Goal: Transaction & Acquisition: Purchase product/service

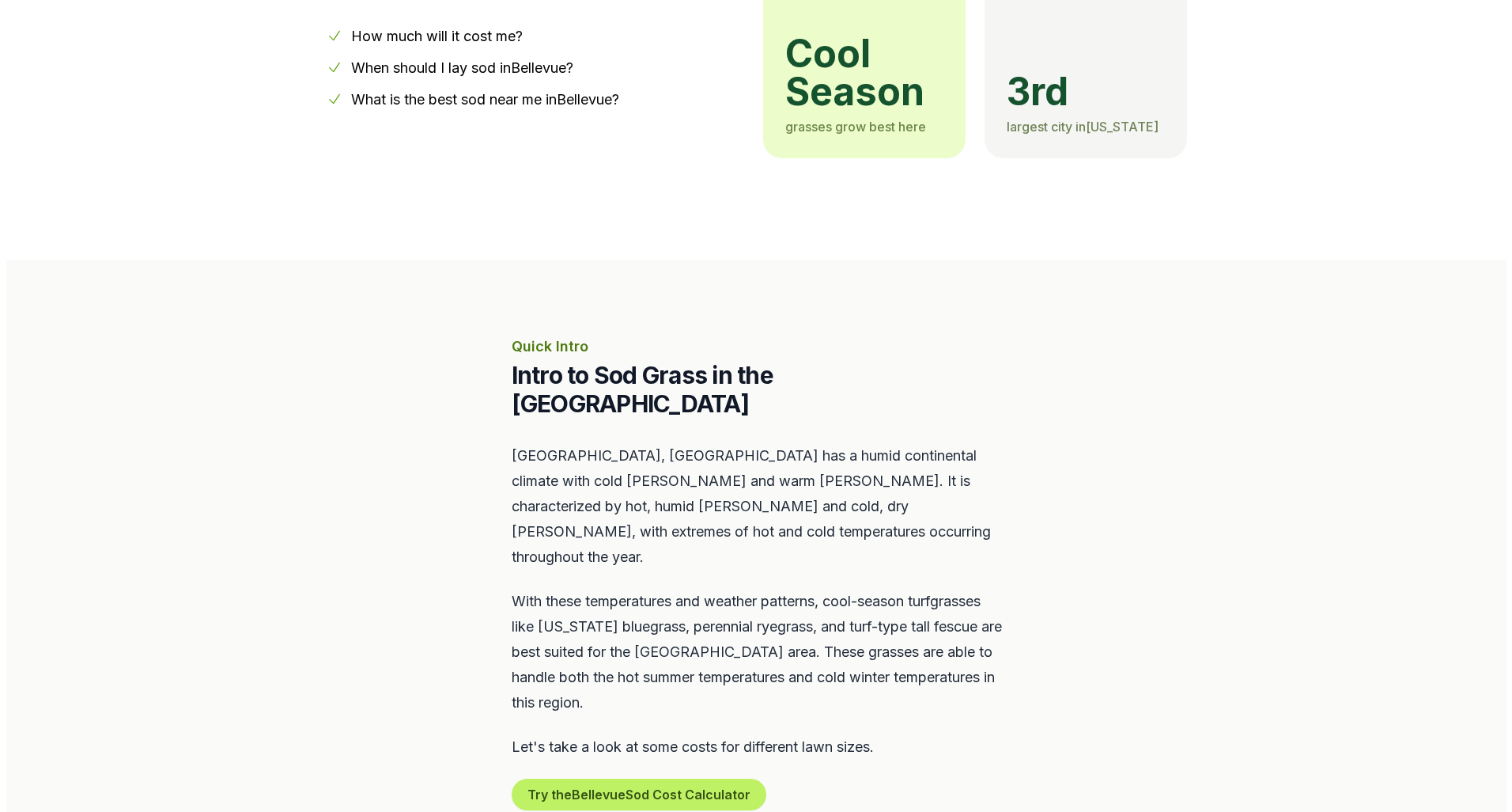
scroll to position [554, 0]
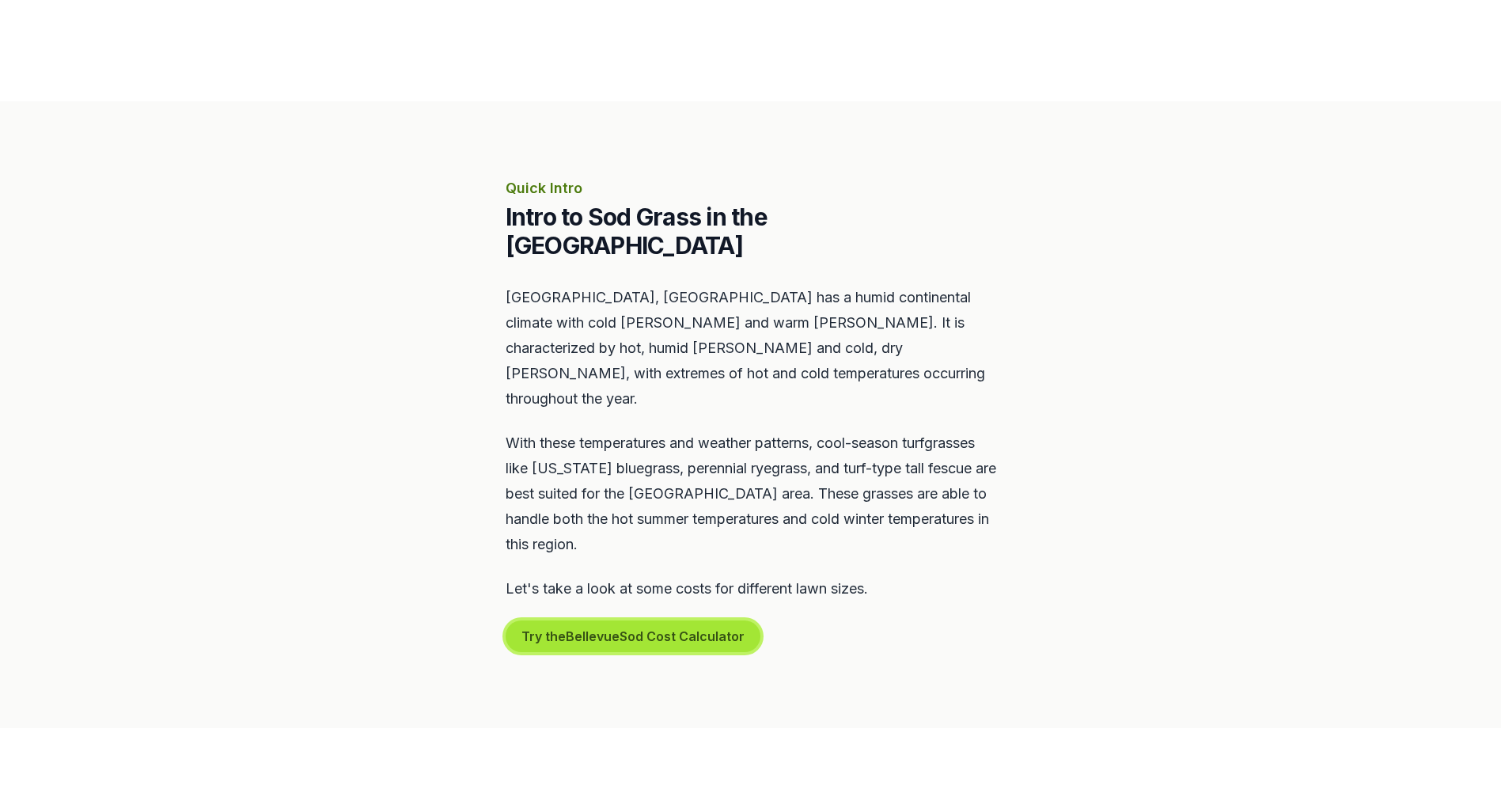
click at [581, 620] on button "Try the Bellevue Sod Cost Calculator" at bounding box center [632, 635] width 255 height 32
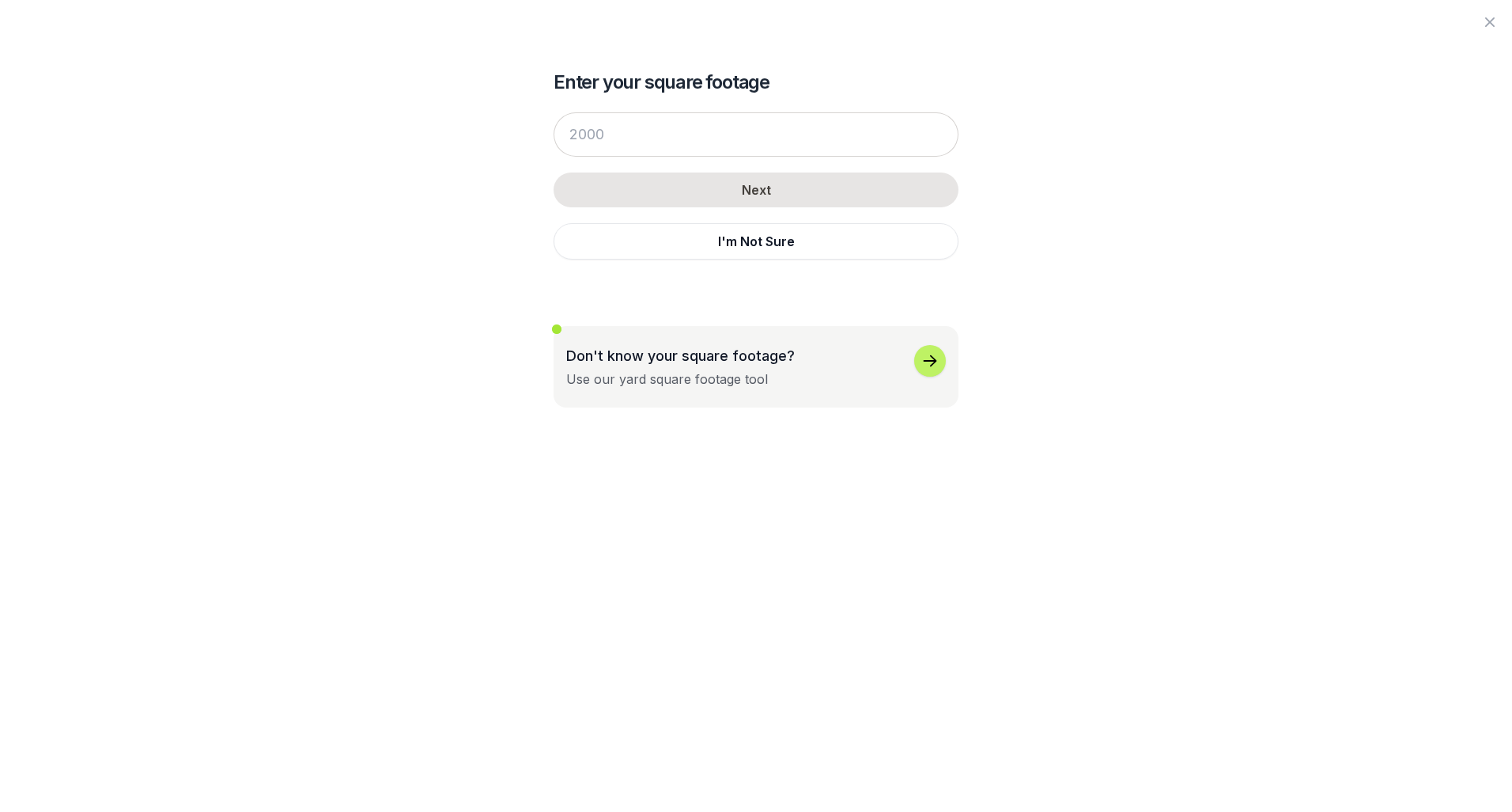
click at [671, 263] on div "Next I'm Not Sure" at bounding box center [756, 185] width 405 height 179
click at [671, 249] on button "I'm Not Sure" at bounding box center [756, 241] width 405 height 37
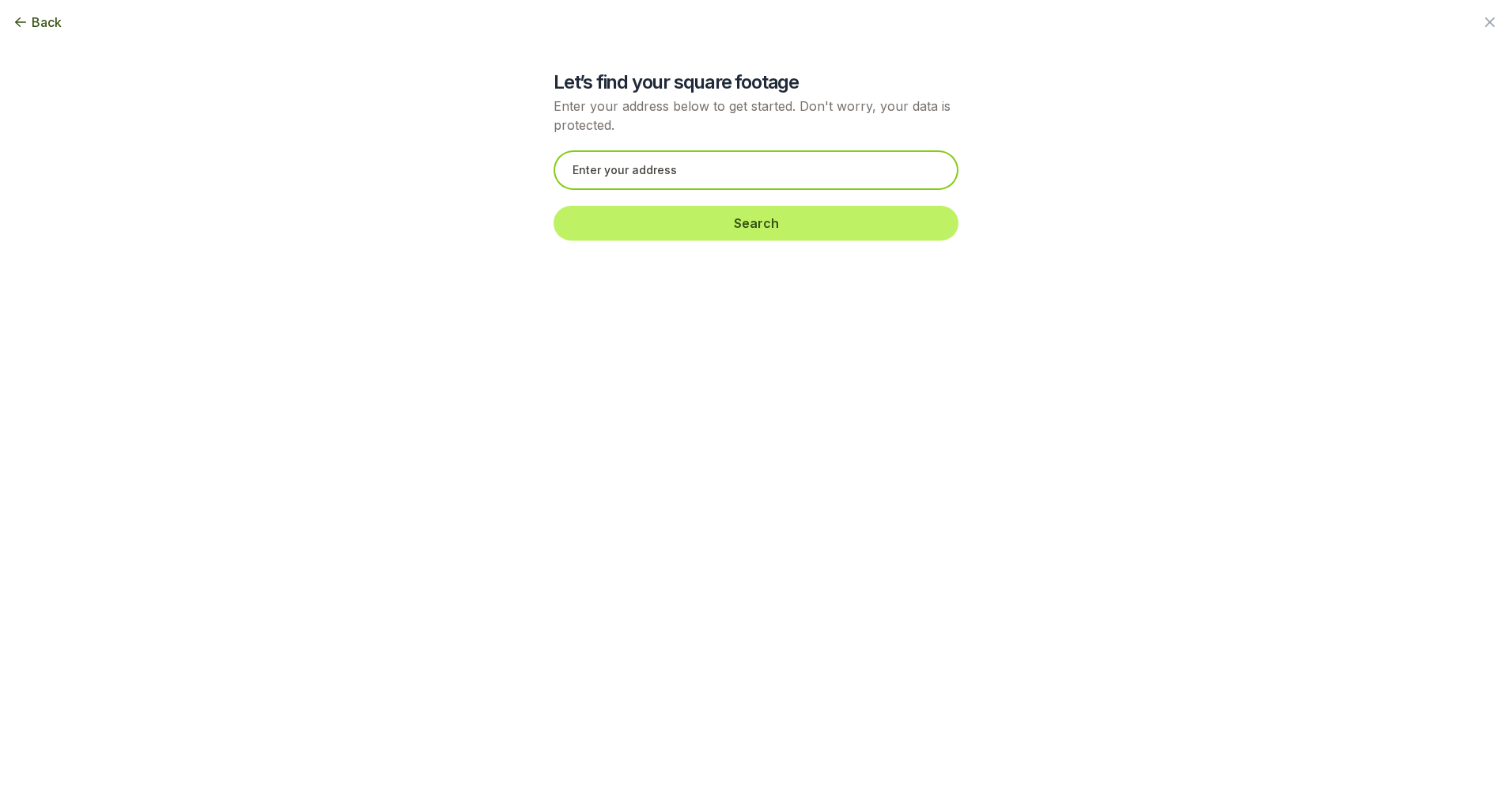
click at [616, 165] on input "text" at bounding box center [756, 169] width 405 height 39
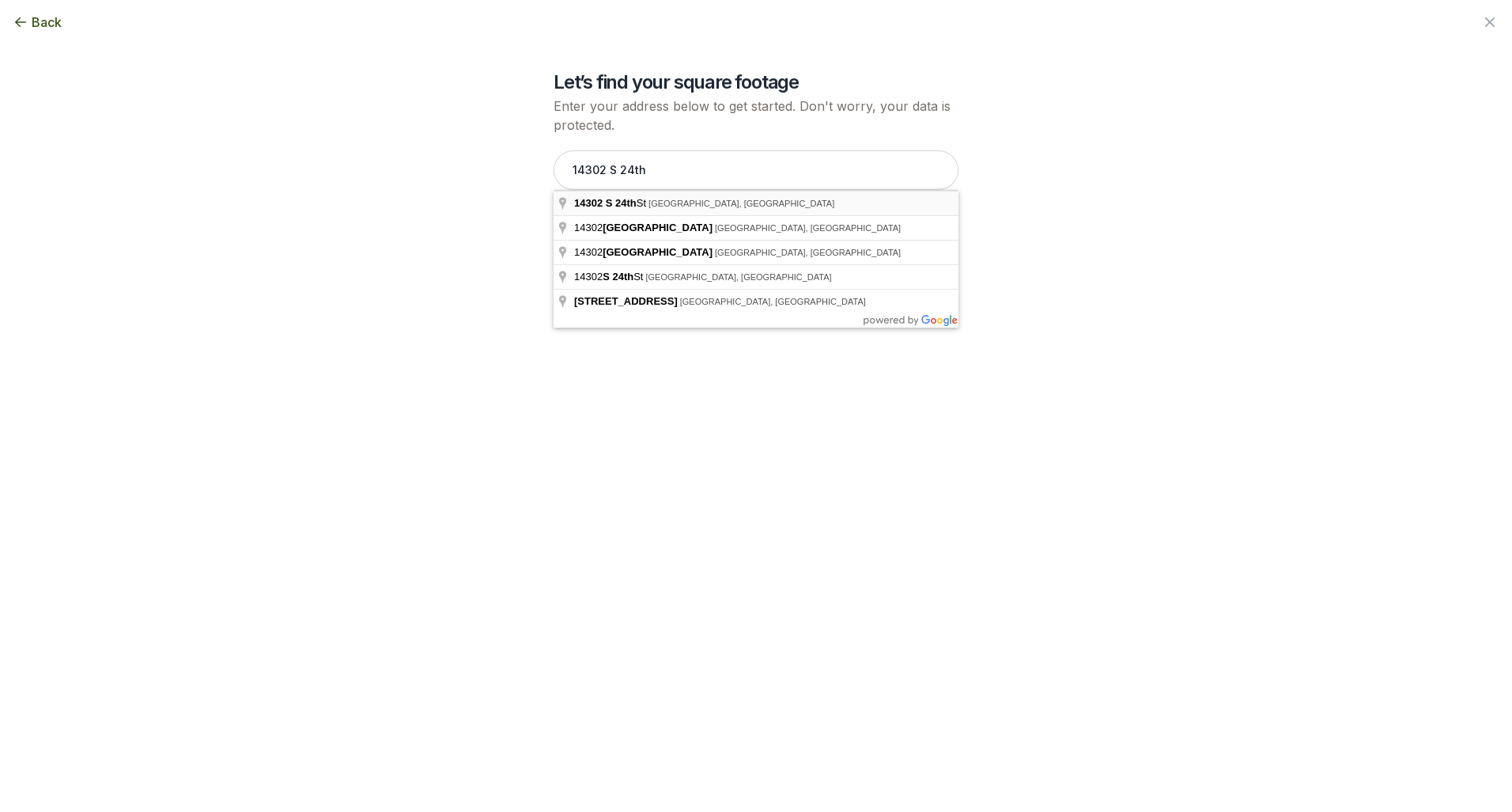
type input "[STREET_ADDRESS]"
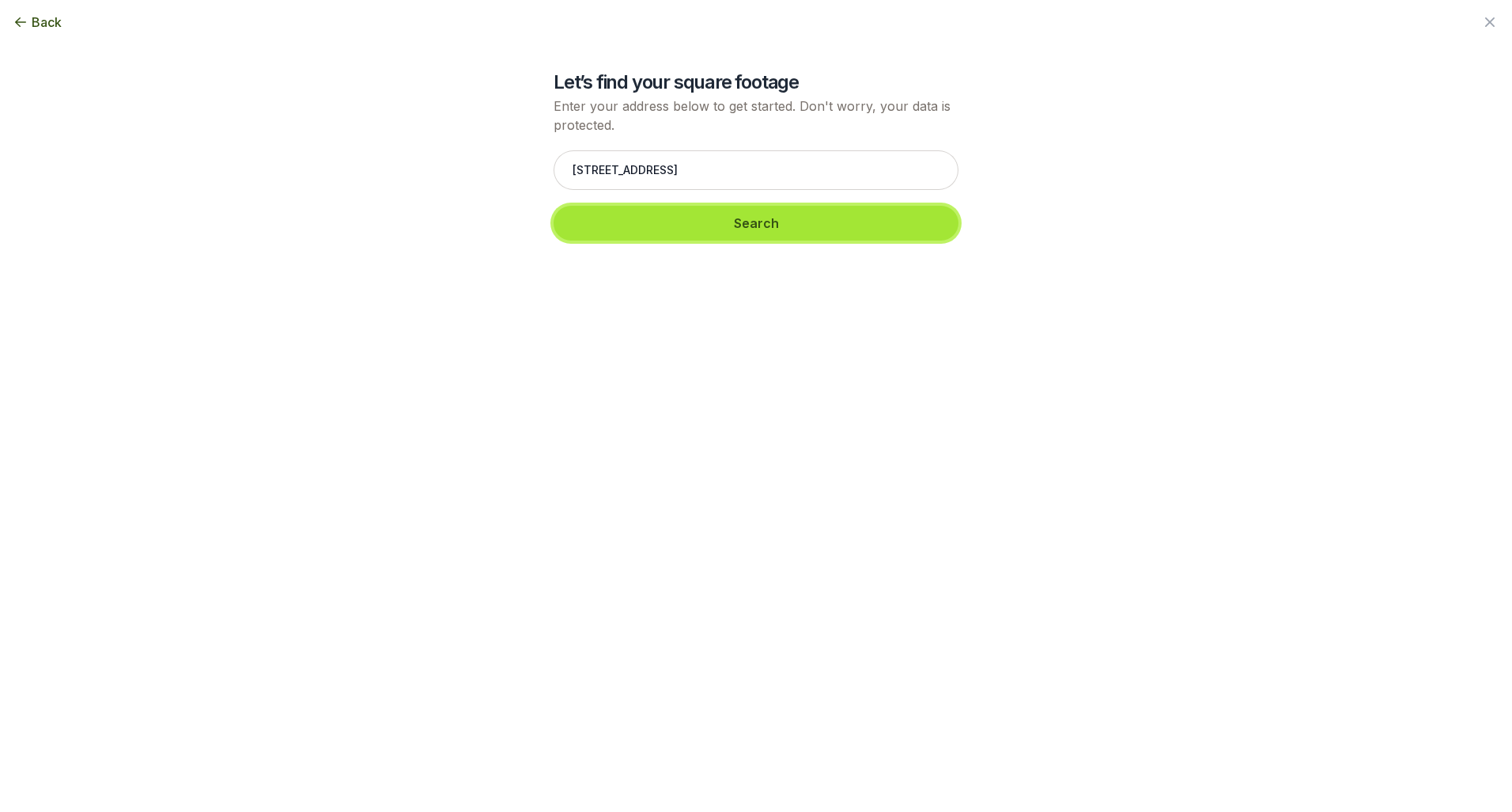
click at [654, 232] on button "Search" at bounding box center [756, 223] width 405 height 35
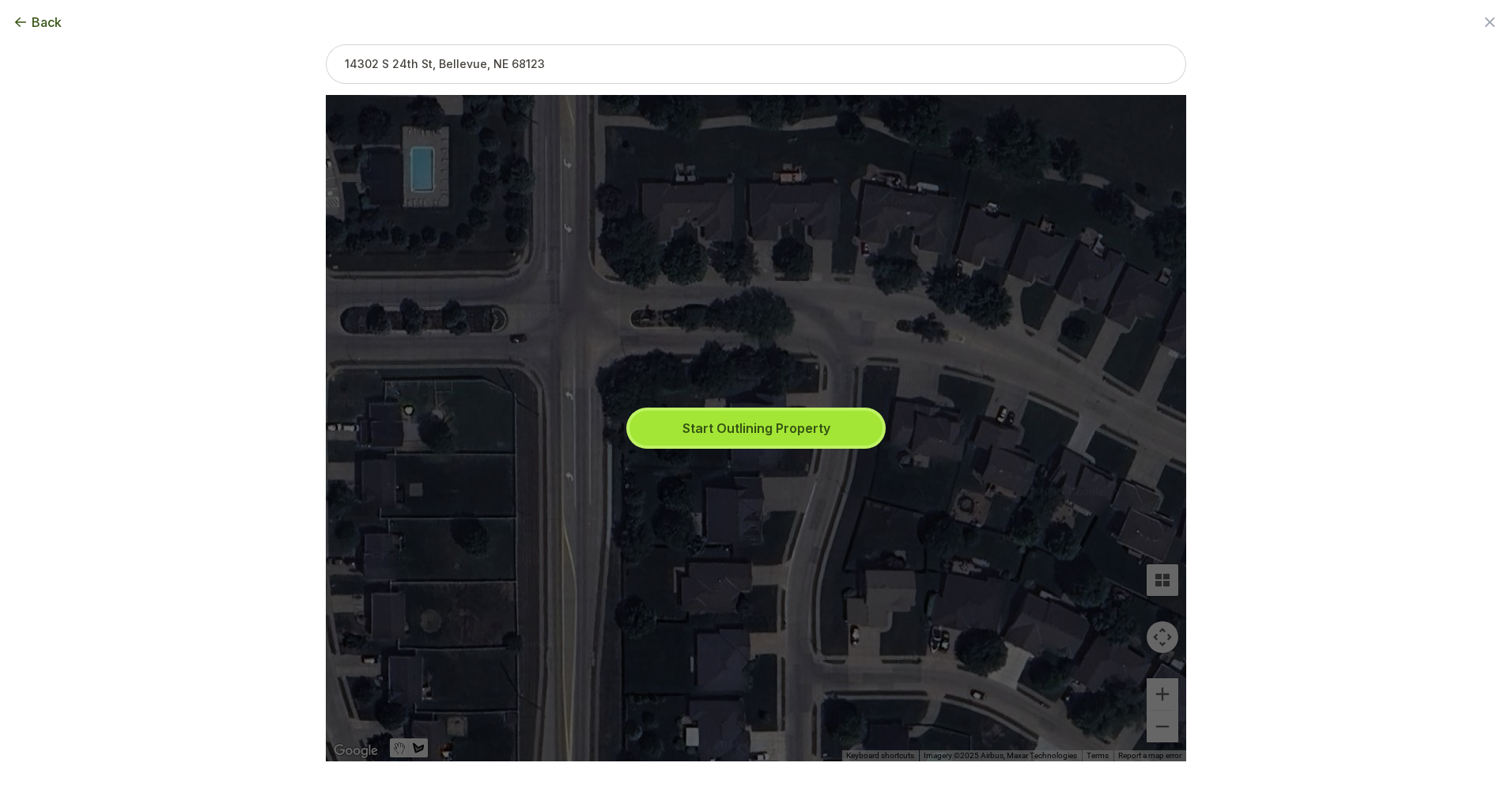
click at [689, 431] on button "Start Outlining Property" at bounding box center [755, 428] width 253 height 35
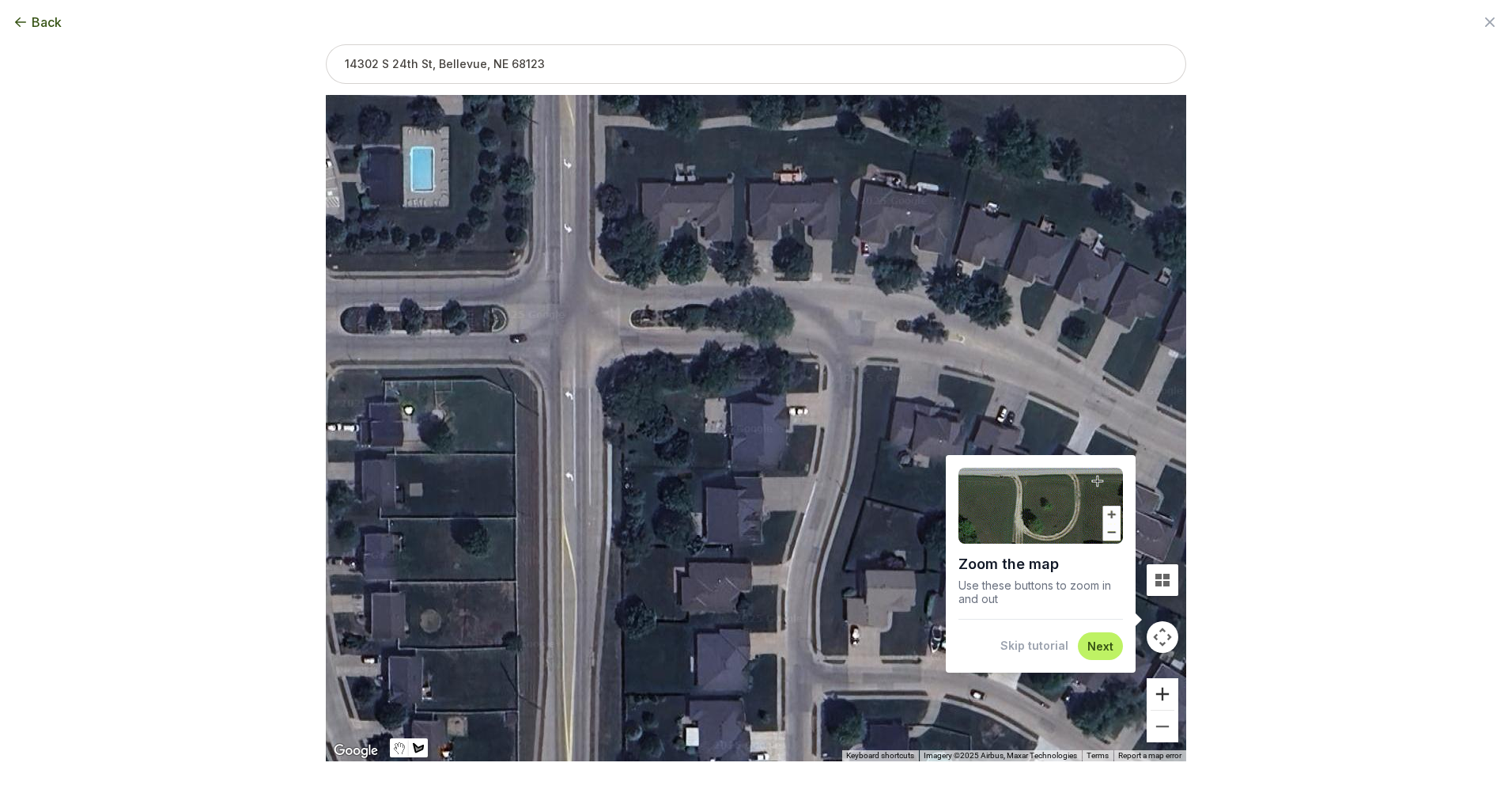
click at [1165, 693] on button "Zoom in" at bounding box center [1162, 694] width 32 height 32
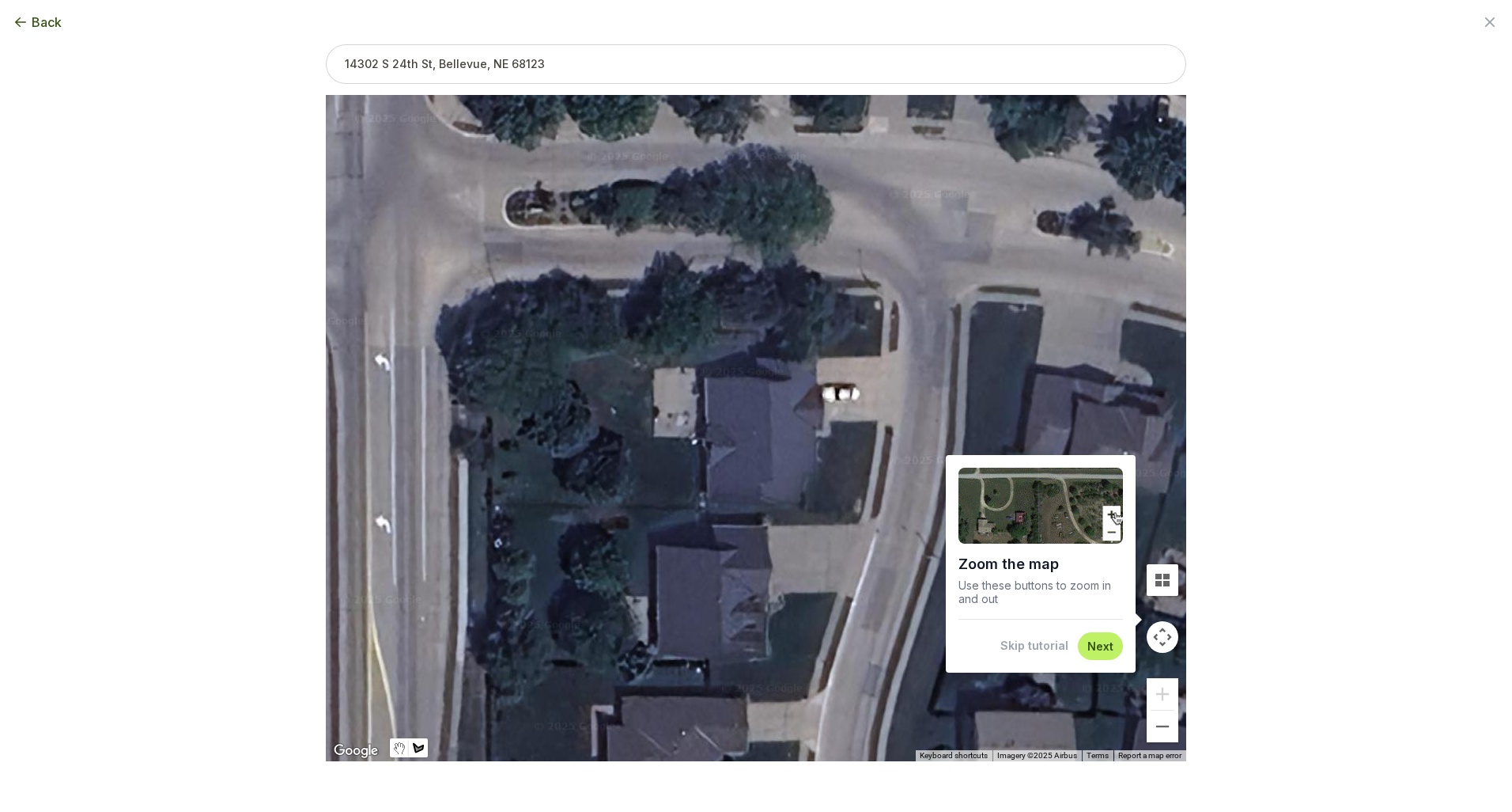
click at [653, 506] on div at bounding box center [756, 428] width 861 height 666
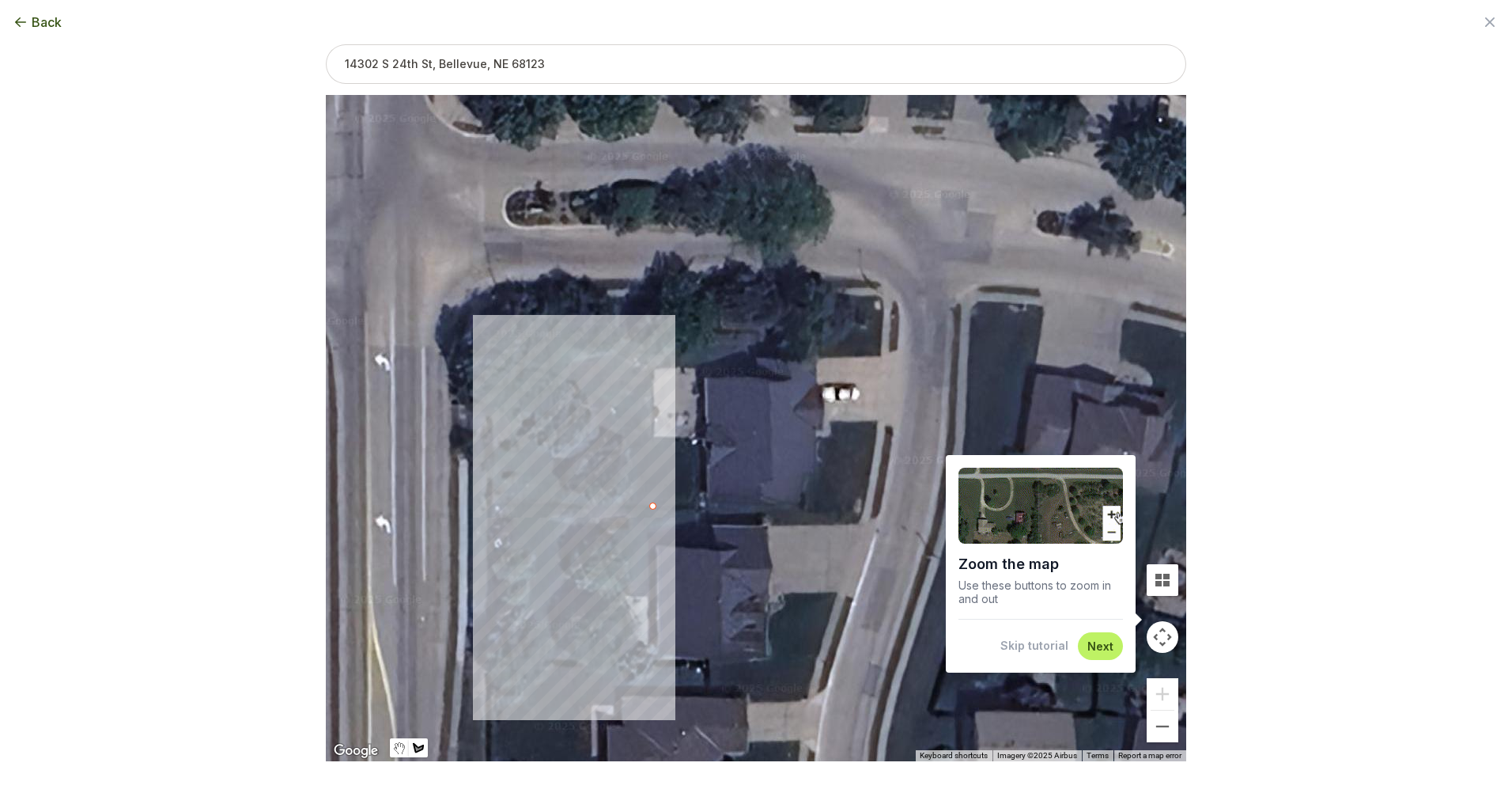
click at [495, 503] on div at bounding box center [756, 428] width 861 height 666
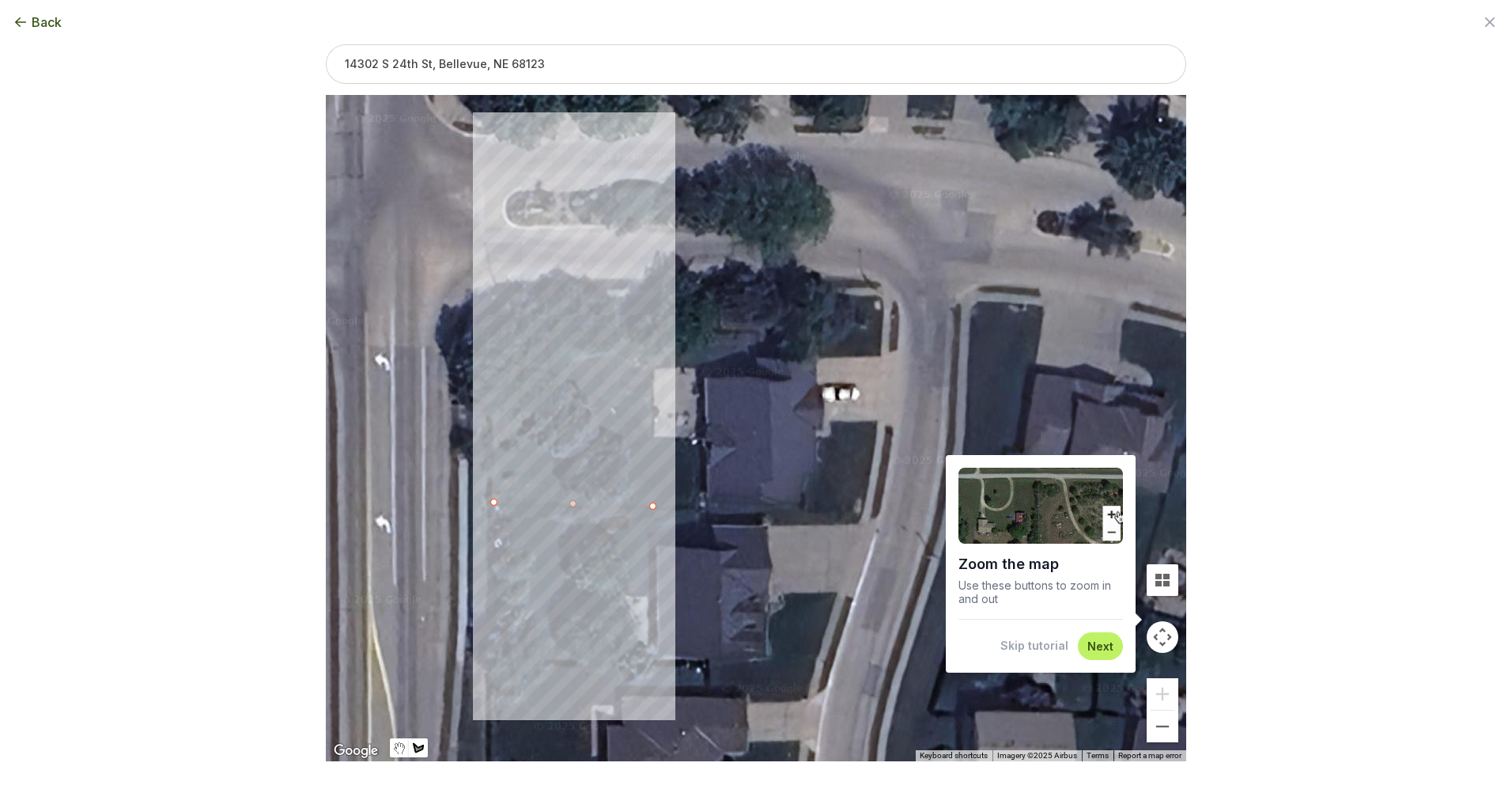
click at [493, 327] on div at bounding box center [756, 428] width 861 height 666
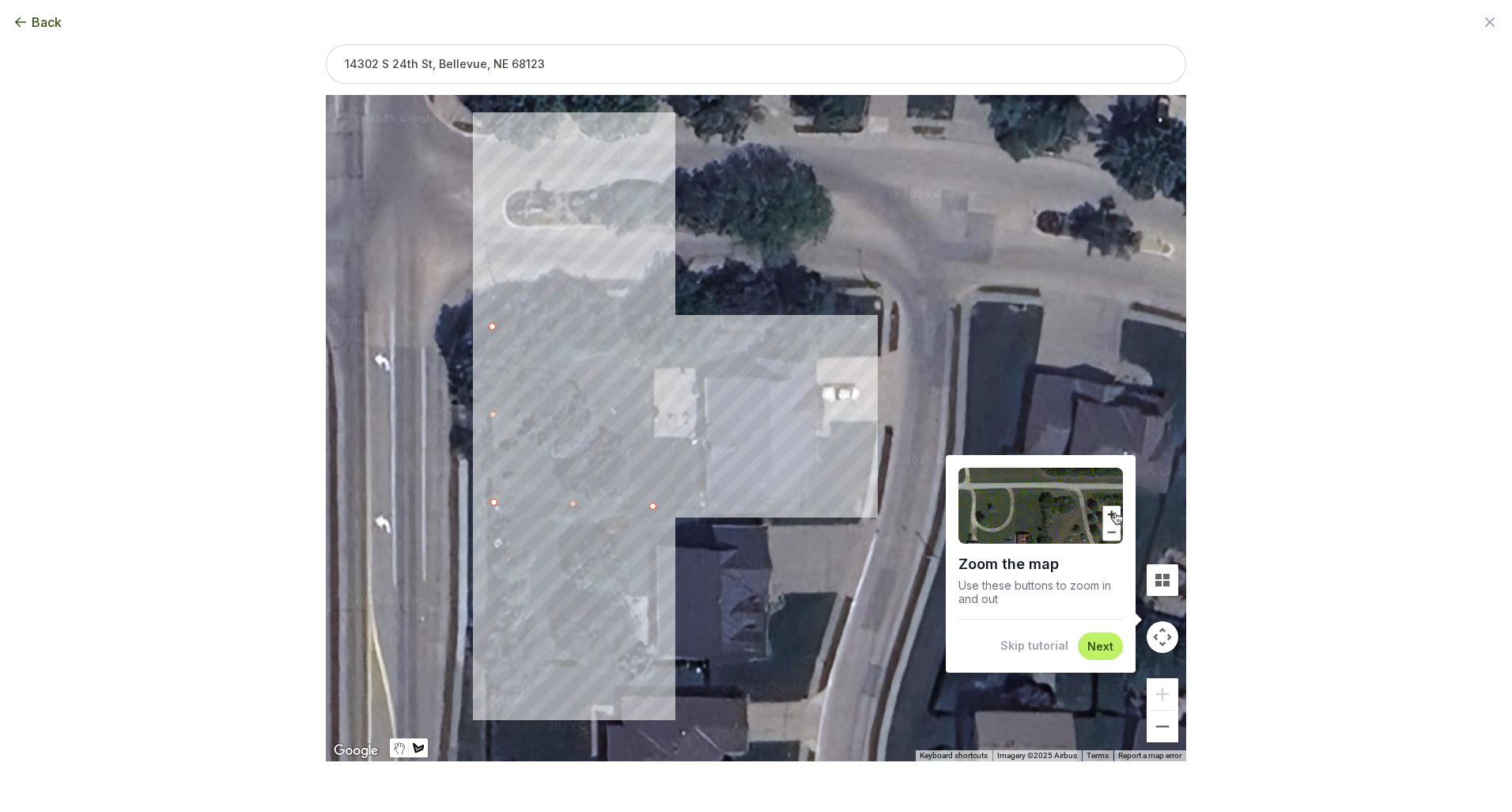
click at [760, 331] on div at bounding box center [756, 428] width 861 height 666
click at [761, 360] on div at bounding box center [756, 428] width 861 height 666
click at [654, 368] on div at bounding box center [756, 428] width 861 height 666
click at [655, 505] on div at bounding box center [756, 428] width 861 height 666
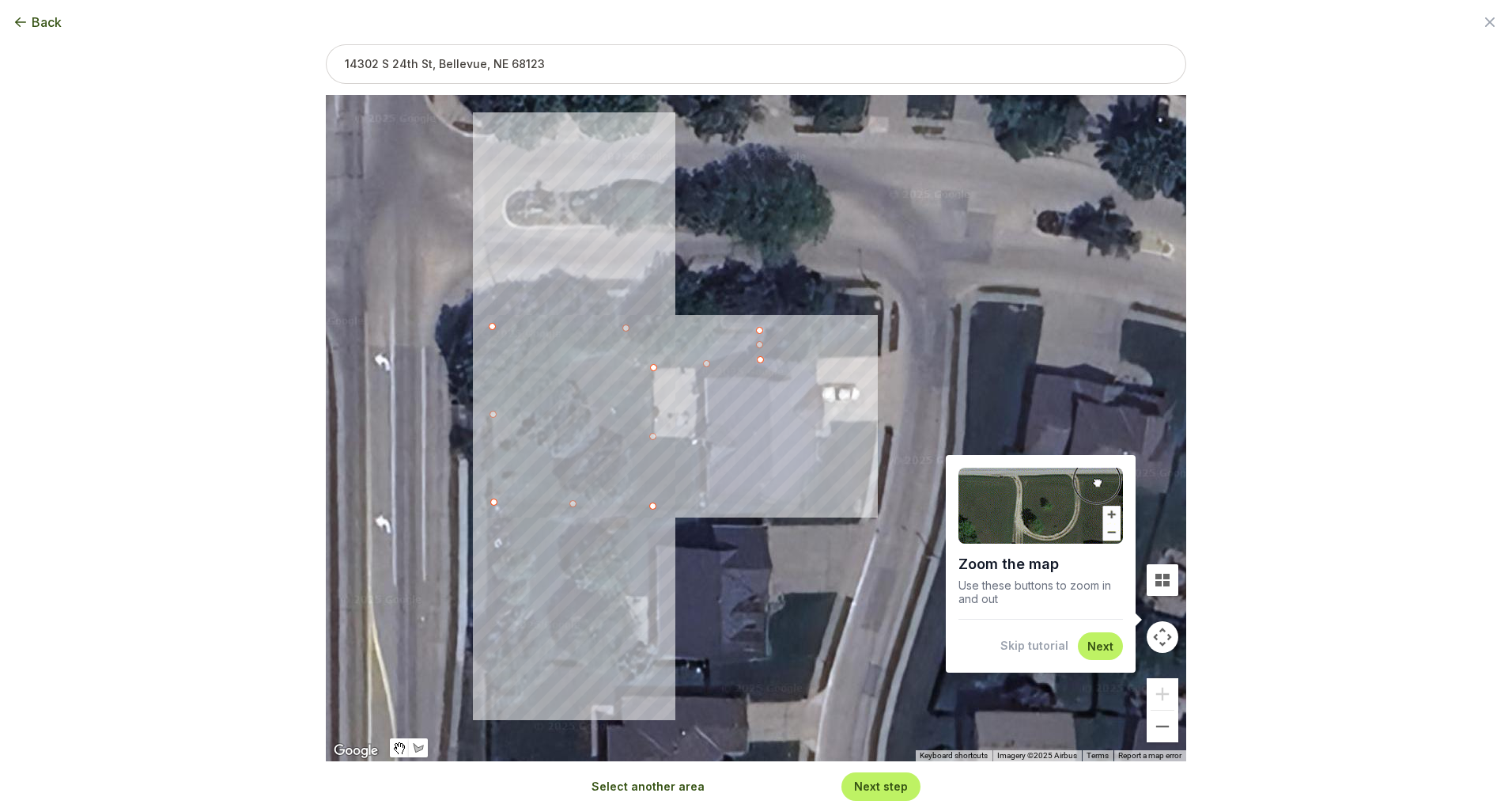
type input "6943"
click at [871, 788] on button "Next step" at bounding box center [881, 786] width 54 height 15
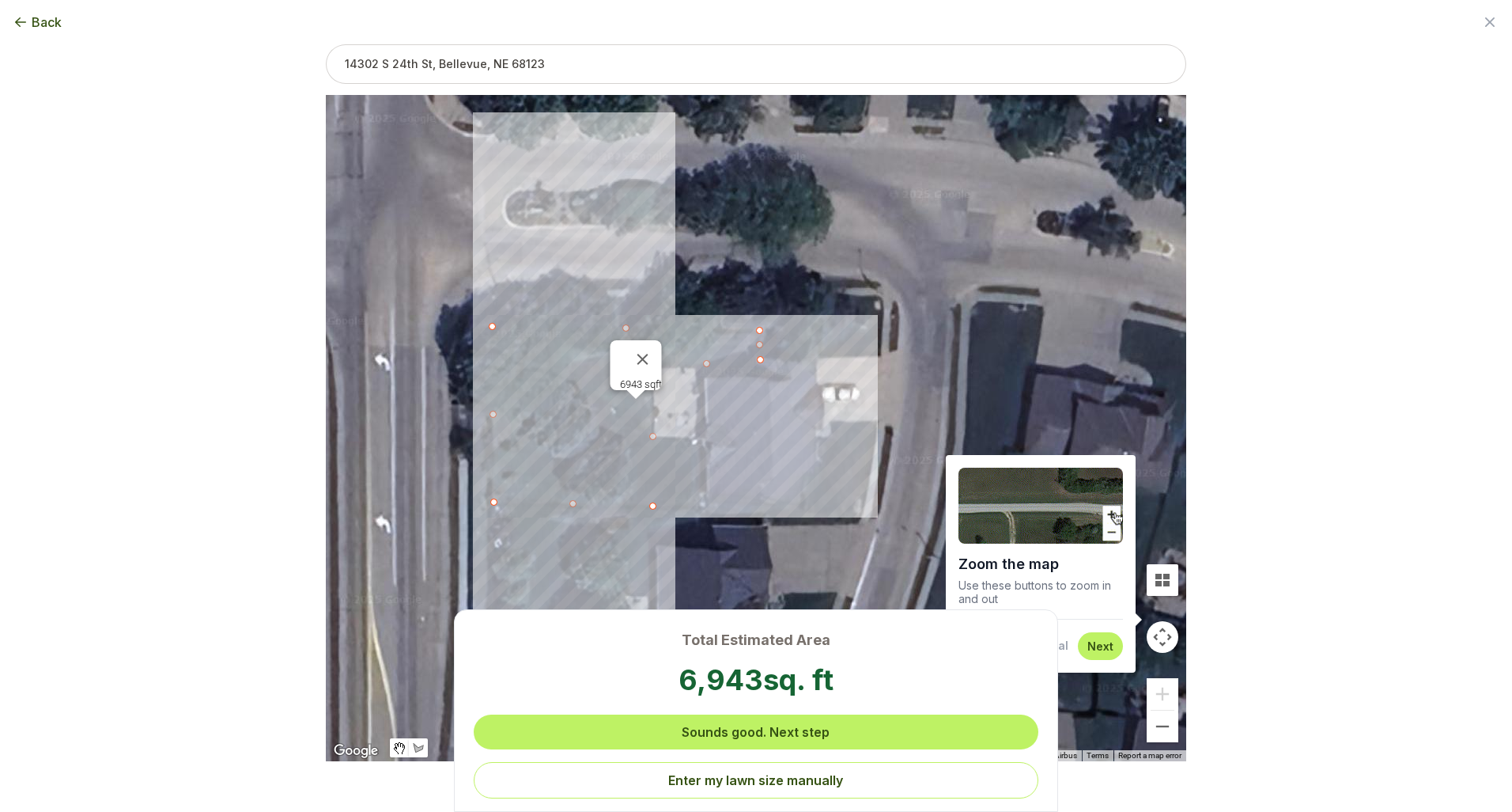
scroll to position [0, 0]
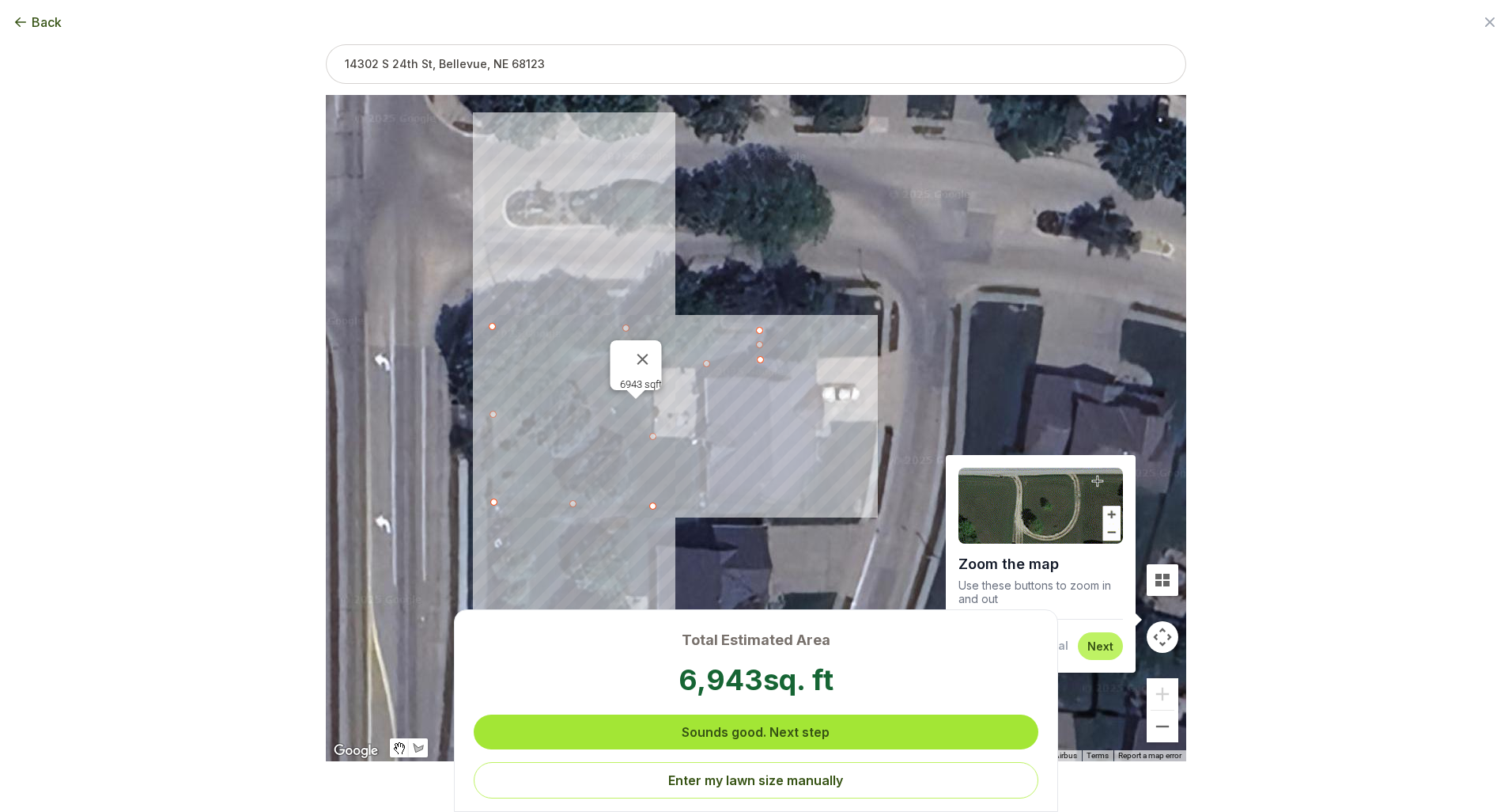
click at [786, 735] on button "Sounds good. Next step" at bounding box center [756, 731] width 566 height 35
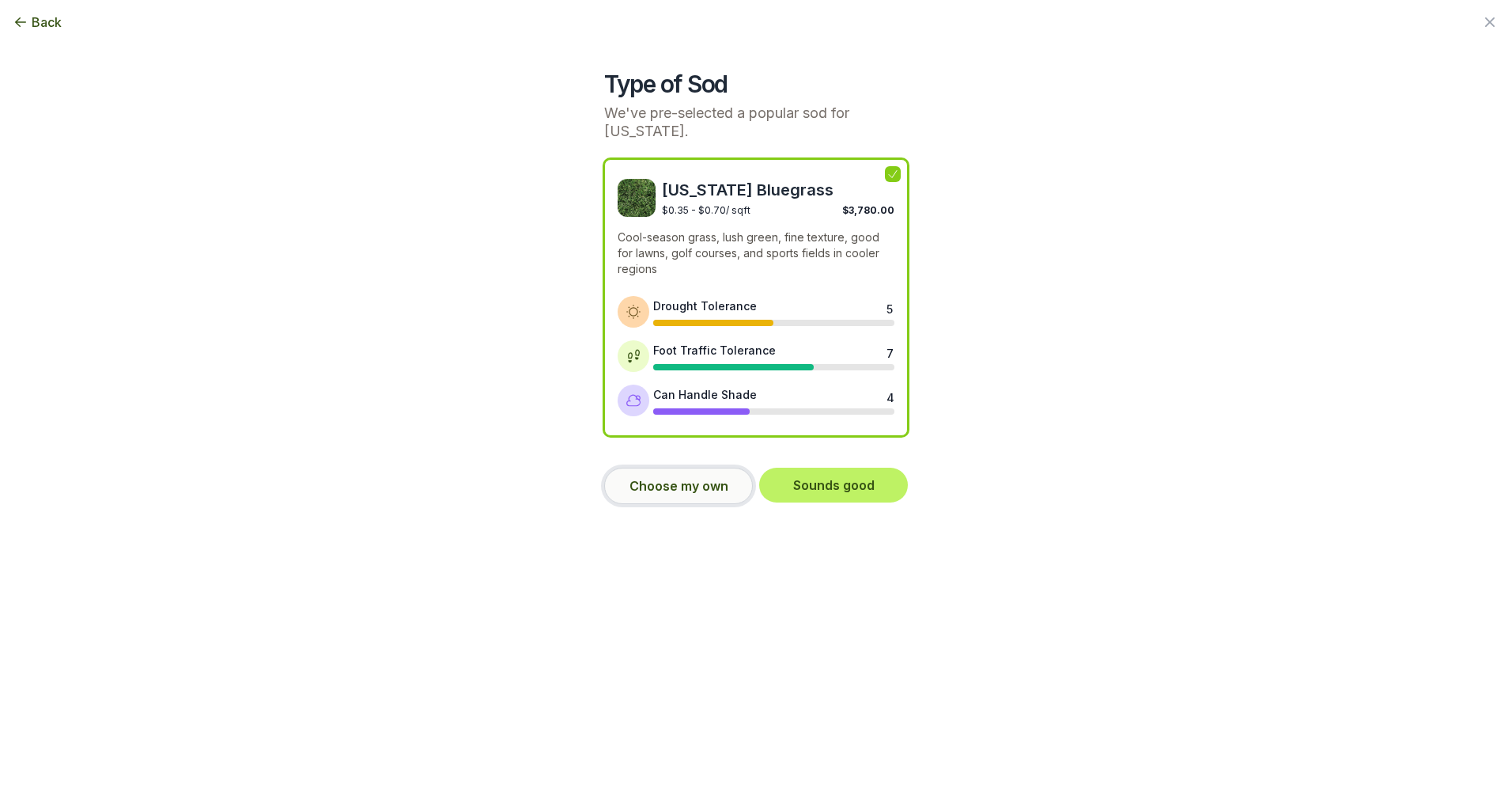
click at [687, 477] on button "Choose my own" at bounding box center [678, 486] width 149 height 37
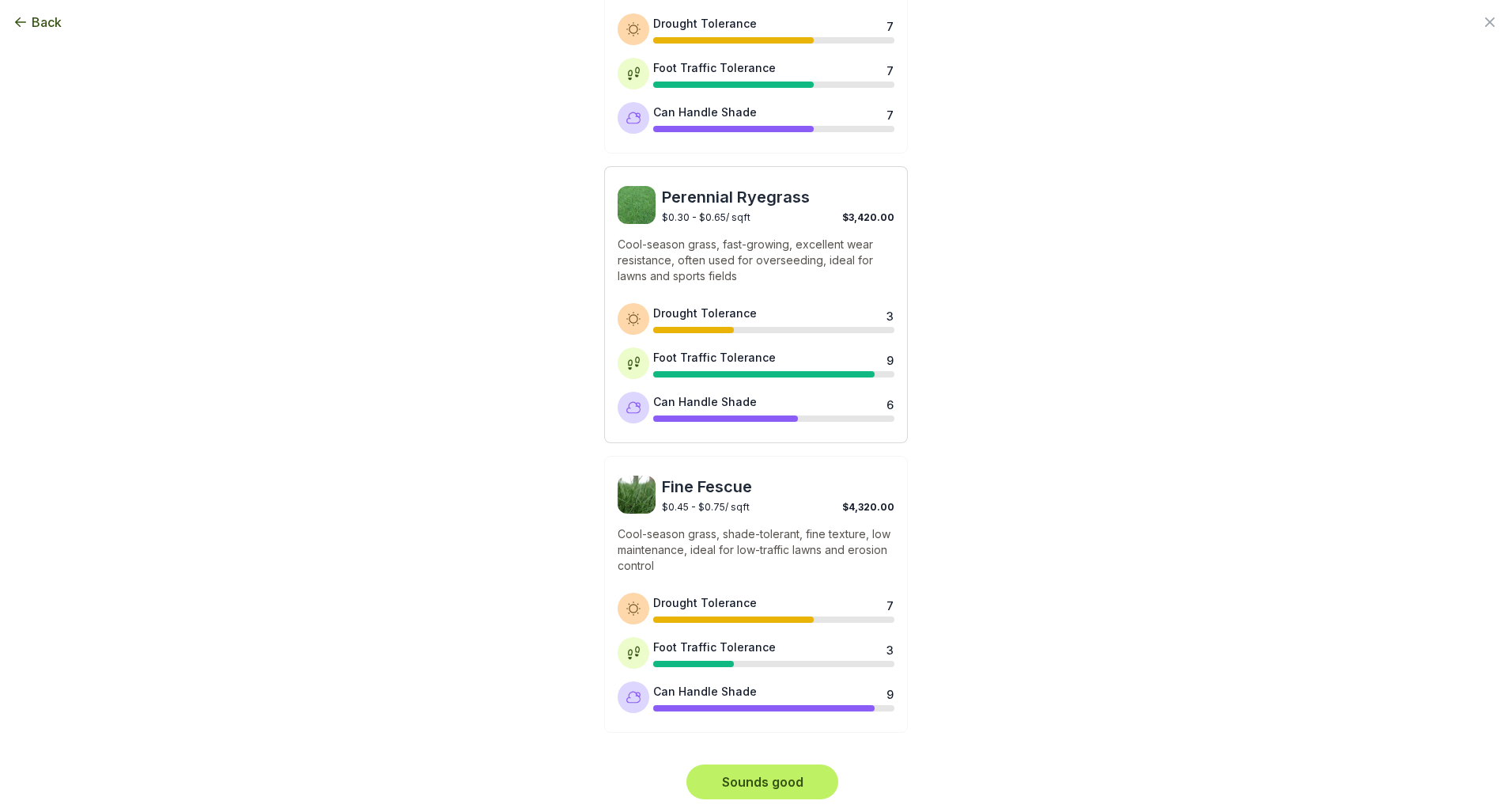
scroll to position [414, 0]
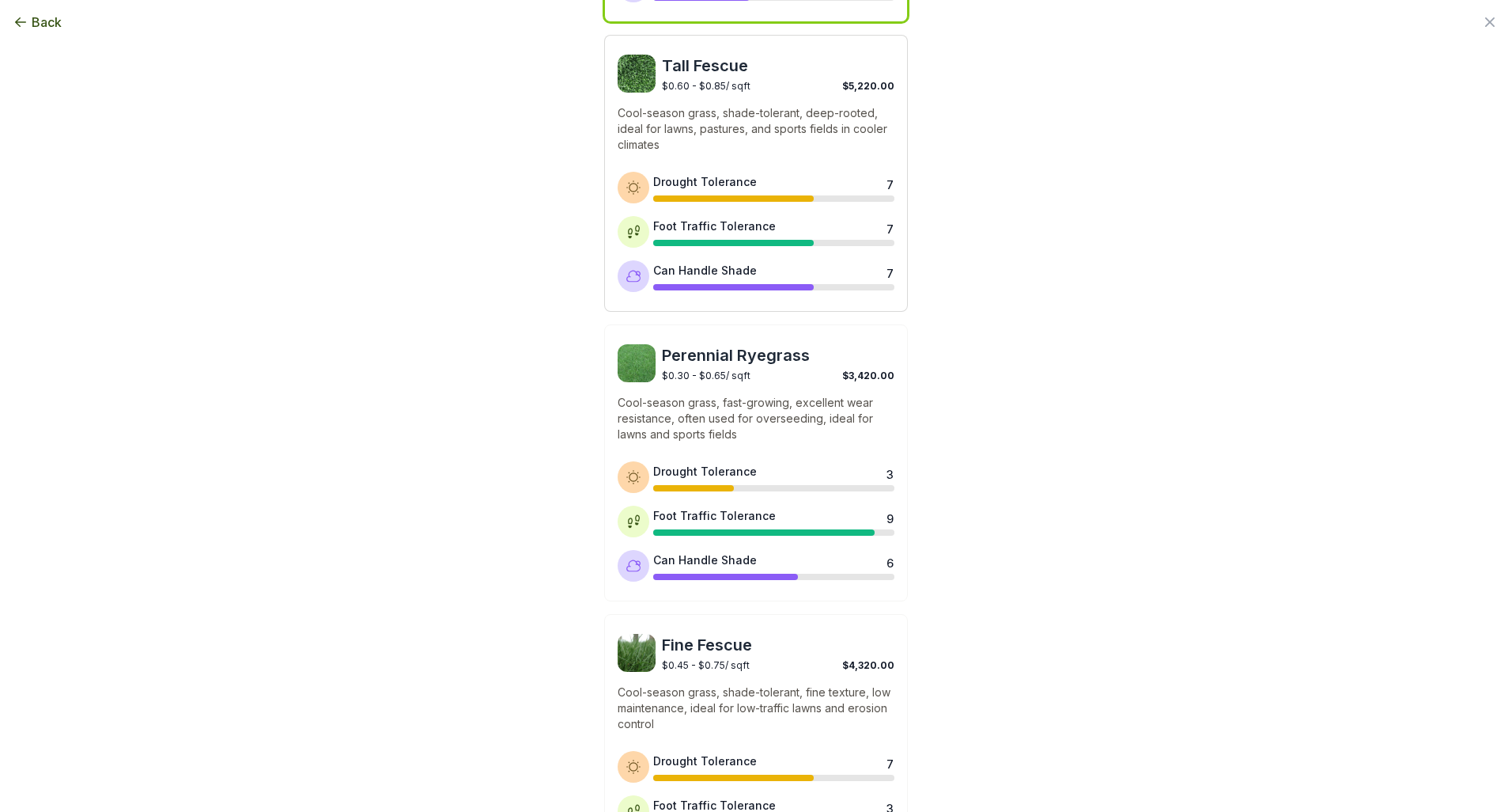
click at [725, 110] on p "Cool-season grass, shade-tolerant, deep-rooted, ideal for lawns, pastures, and …" at bounding box center [756, 129] width 277 height 47
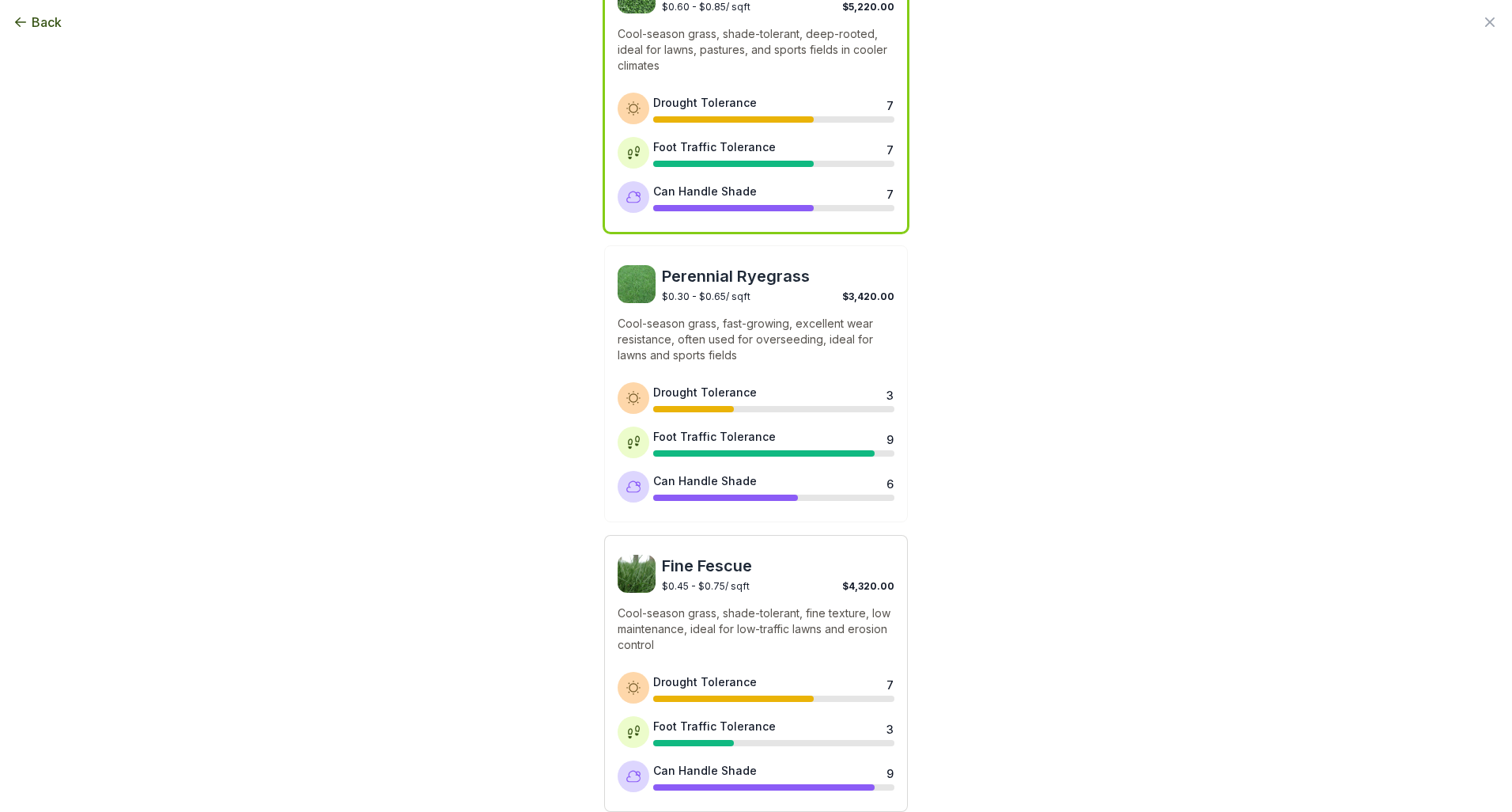
scroll to position [572, 0]
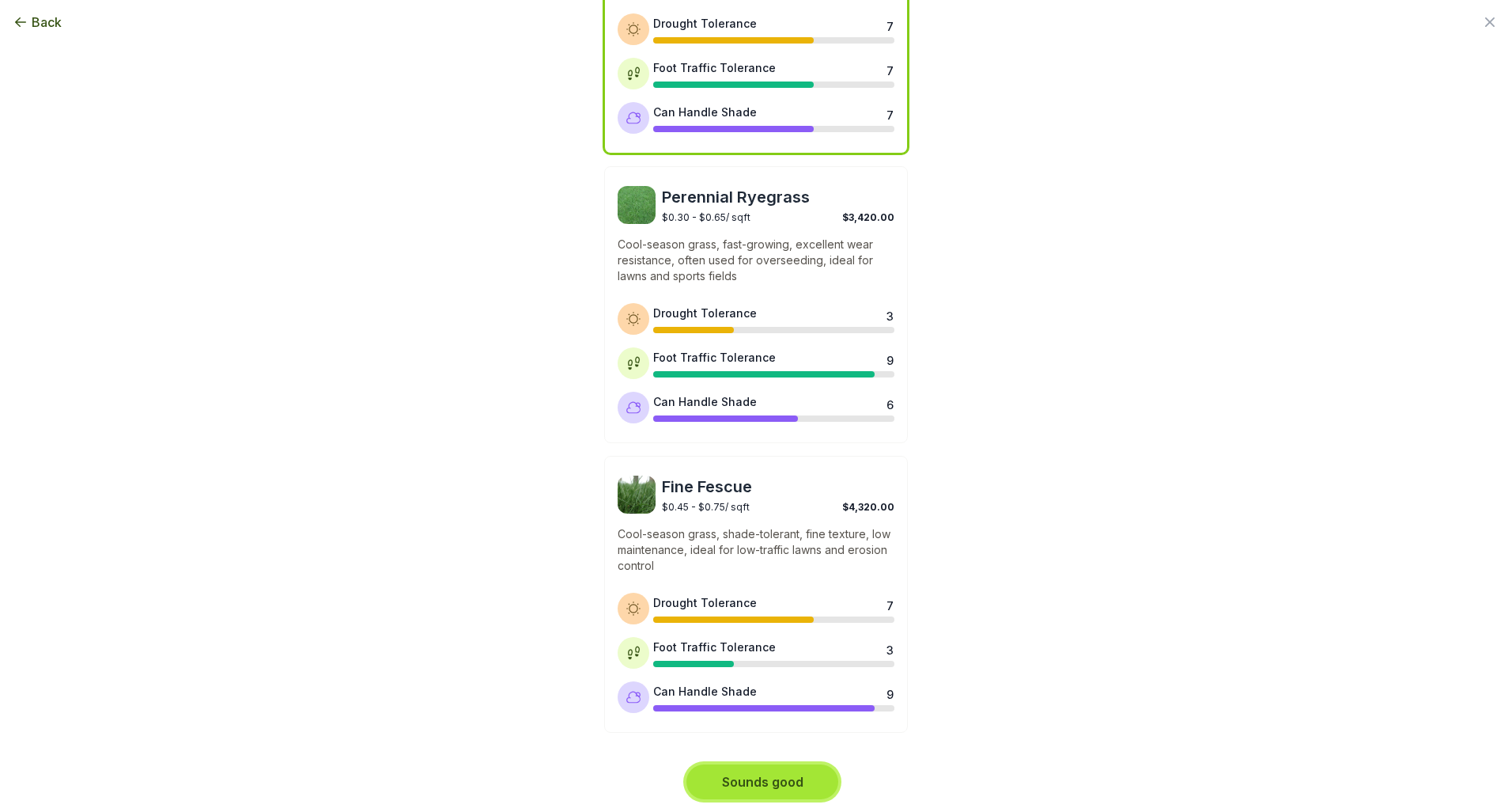
click at [767, 779] on button "Sounds good" at bounding box center [763, 781] width 152 height 35
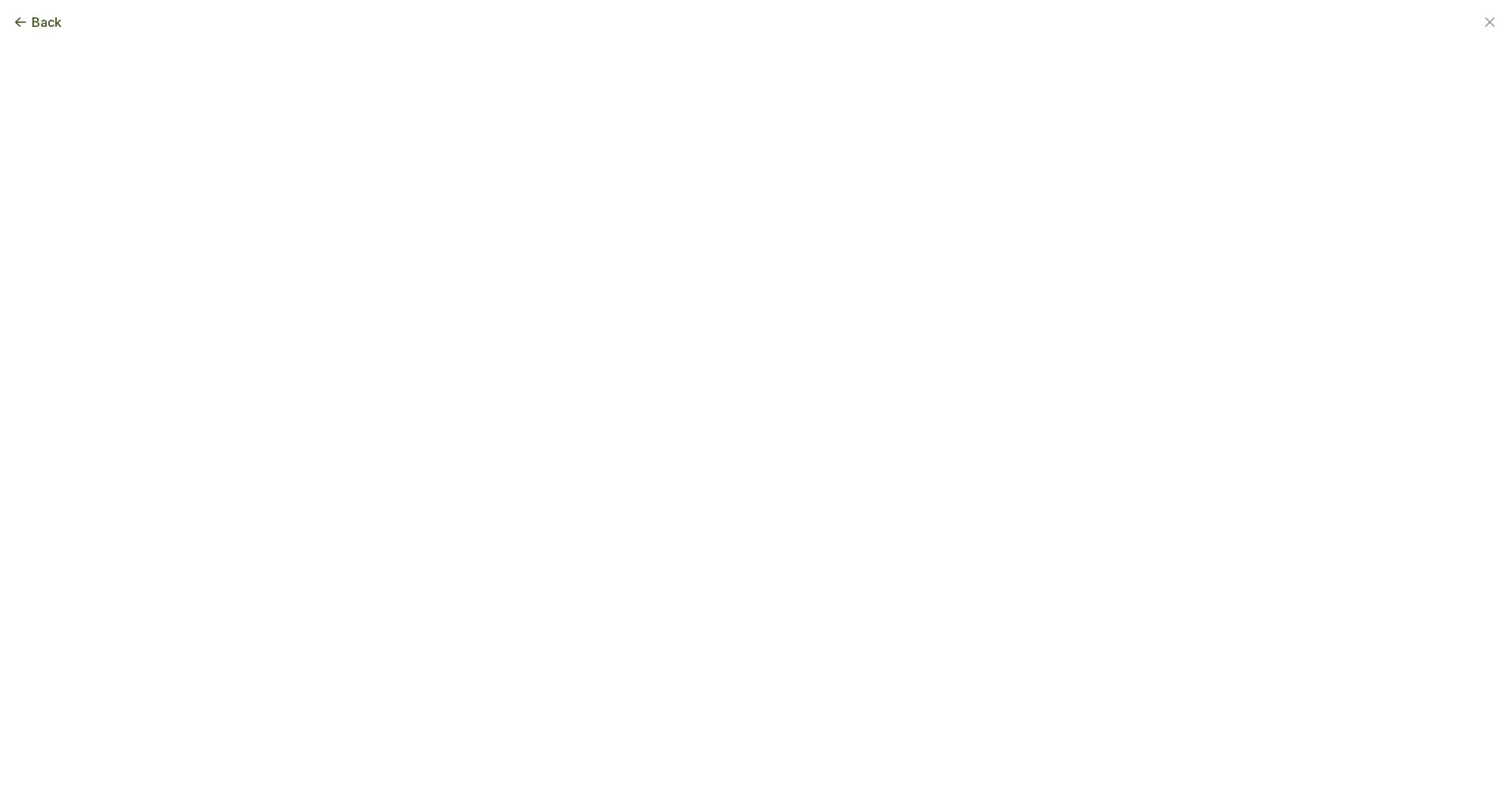
scroll to position [0, 0]
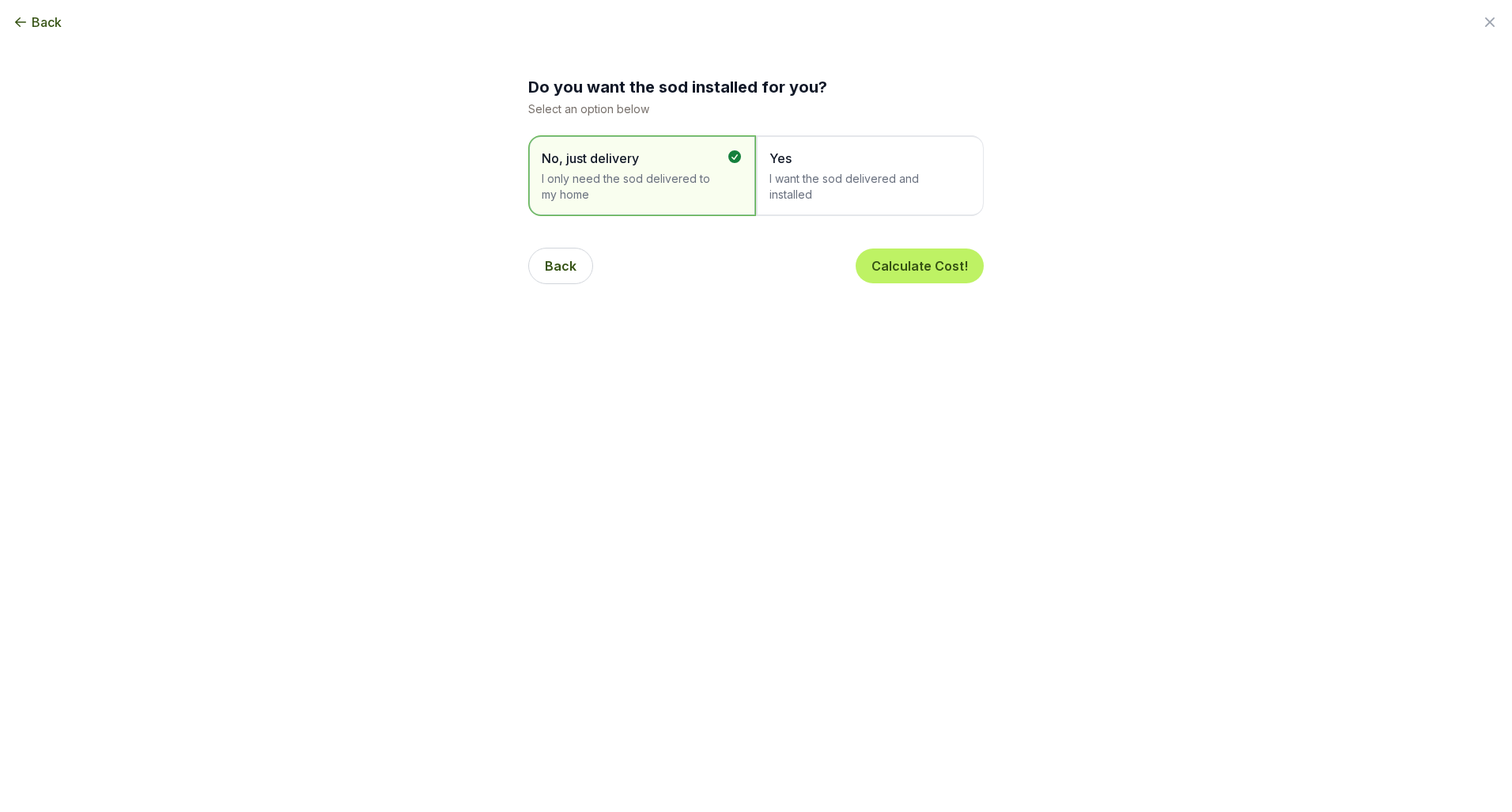
click at [836, 185] on span "I want the sod delivered and installed" at bounding box center [862, 186] width 185 height 32
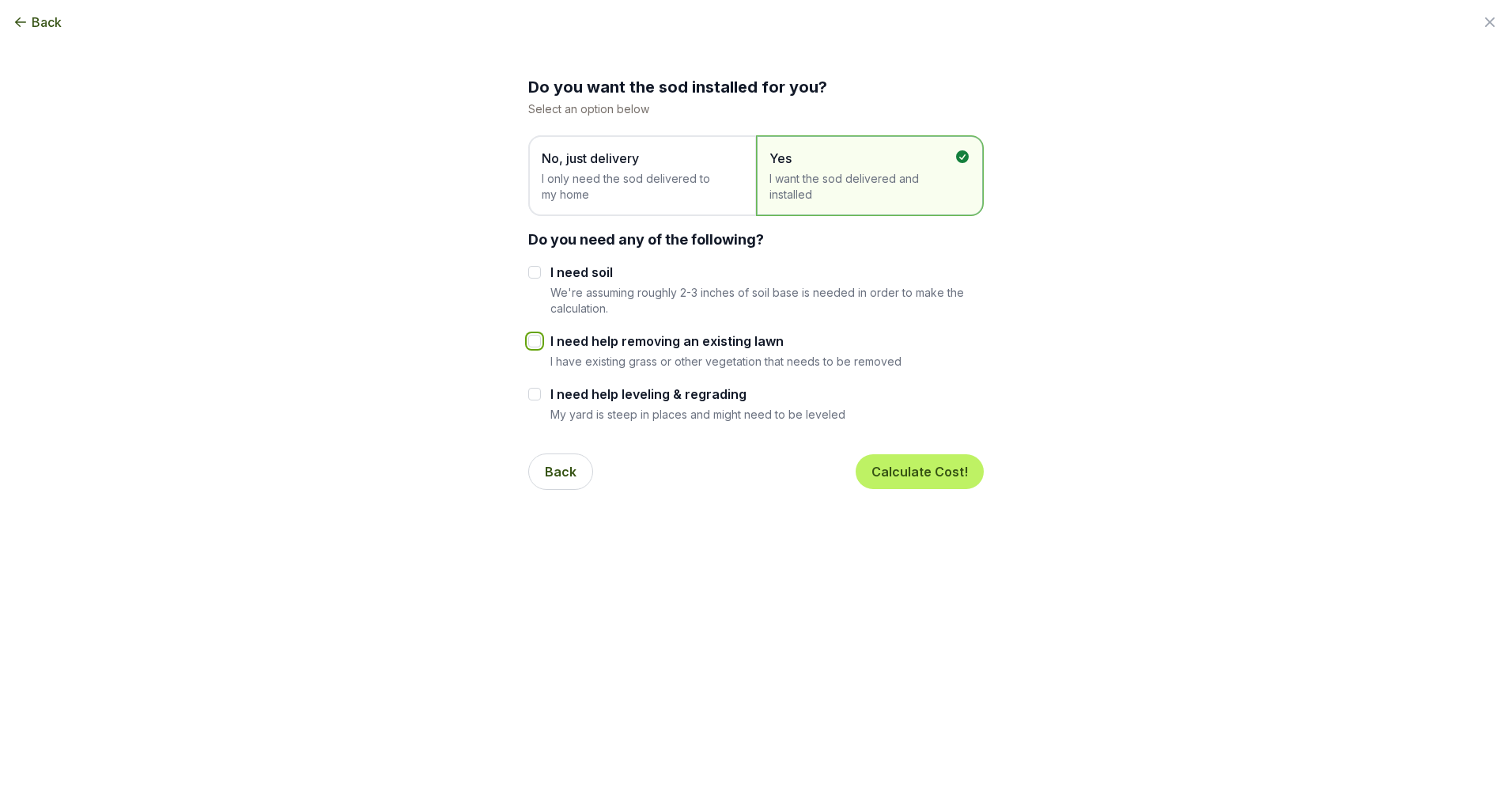
click at [531, 338] on input "I need help removing an existing lawn" at bounding box center [534, 340] width 12 height 12
checkbox input "true"
click at [915, 476] on button "Calculate Cost!" at bounding box center [919, 472] width 128 height 35
